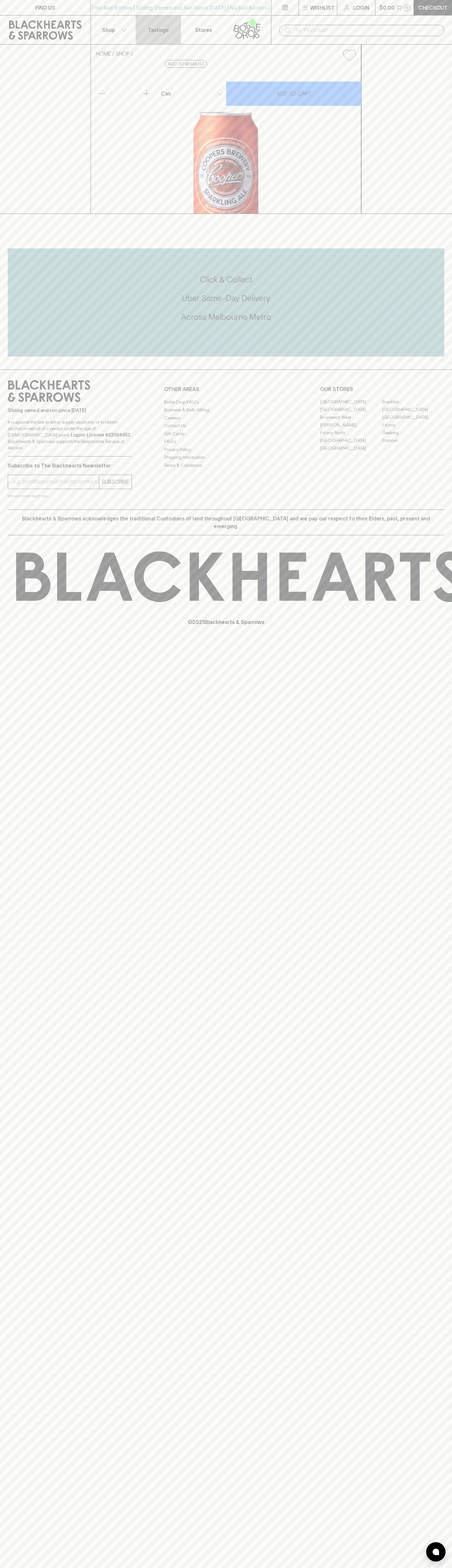
click at [144, 29] on link "Tastings" at bounding box center [158, 29] width 45 height 29
click at [440, 136] on div "HOME SHOP Coopers Sparkling Ale Can $5.50 Add to wishlist 10% discount when pur…" at bounding box center [226, 129] width 452 height 169
click at [125, 1567] on html "FIND US | No Bad Bottles | Sibling Owned and Run Since 2006 | No Bad Bottles | …" at bounding box center [226, 784] width 452 height 1568
click at [10, 485] on div "Sibling owned and run since 2006 It is against the law to sell or supply alcoho…" at bounding box center [226, 439] width 452 height 140
